Goal: Task Accomplishment & Management: Manage account settings

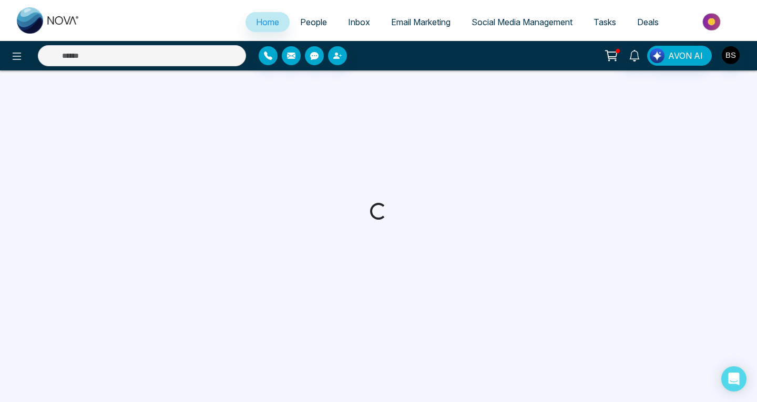
select select "*"
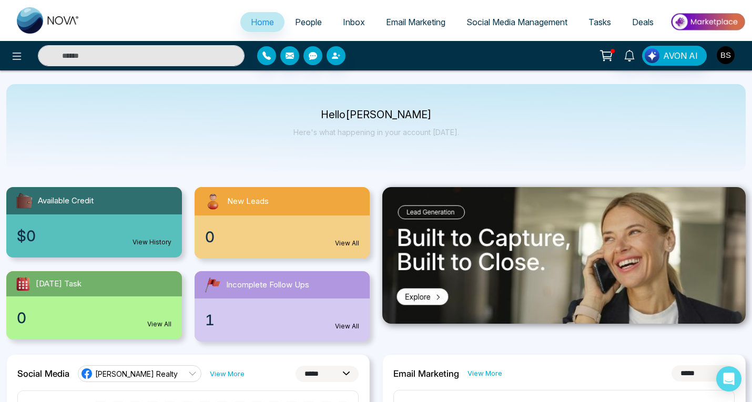
click at [729, 56] on img "button" at bounding box center [726, 55] width 18 height 18
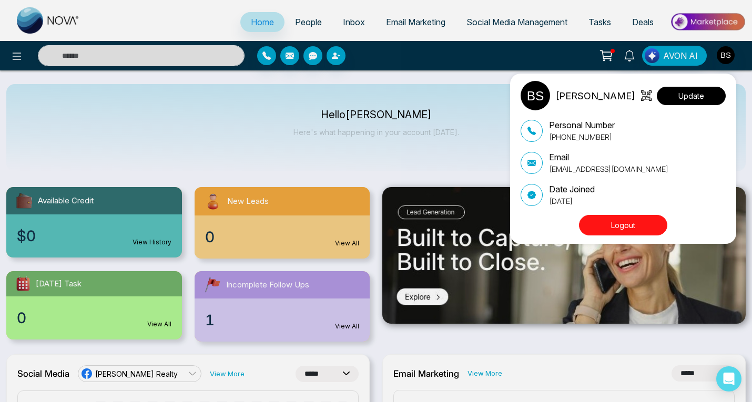
click at [702, 94] on button "Update" at bounding box center [691, 96] width 69 height 18
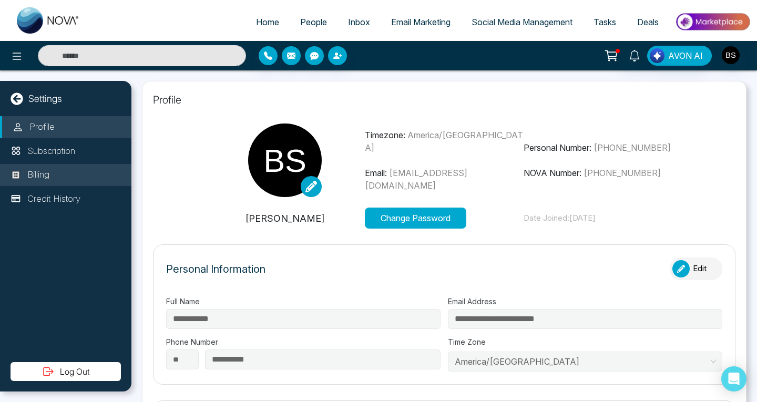
click at [37, 178] on p "Billing" at bounding box center [38, 175] width 22 height 14
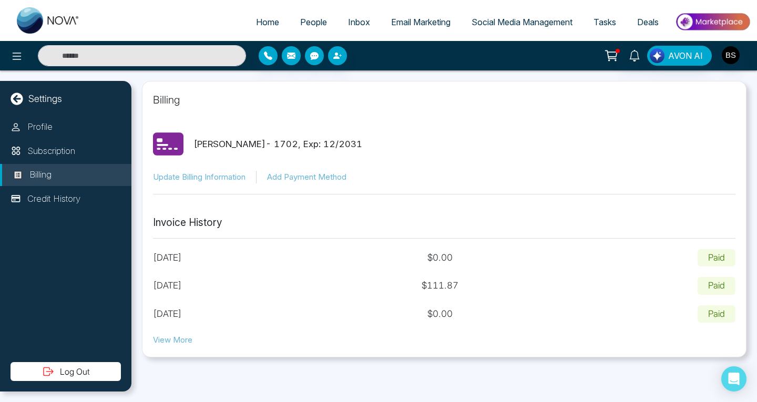
click at [303, 175] on button "Add Payment Method" at bounding box center [306, 177] width 79 height 12
